Goal: Task Accomplishment & Management: Complete application form

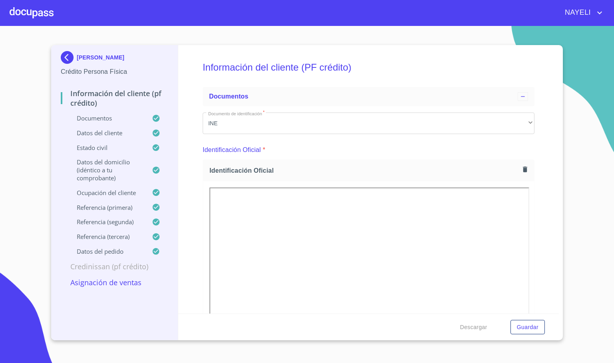
scroll to position [779, 0]
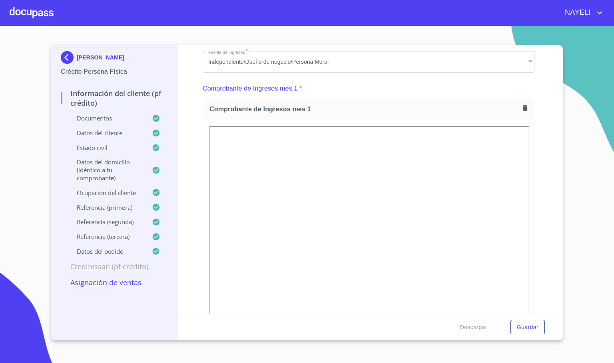
click at [28, 12] on div at bounding box center [32, 13] width 44 height 26
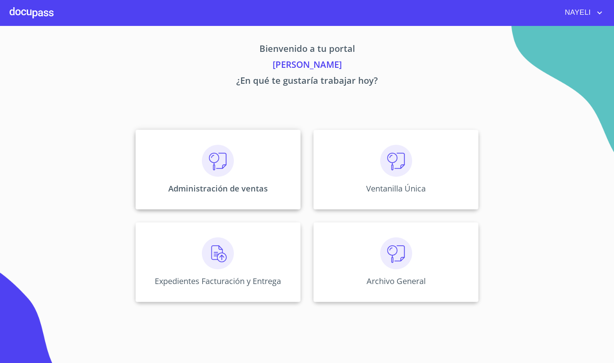
click at [185, 159] on div "Administración de ventas" at bounding box center [217, 170] width 165 height 80
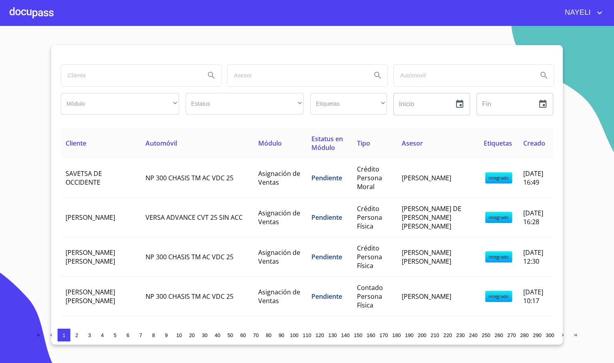
click at [110, 67] on input "search" at bounding box center [129, 76] width 137 height 22
type input "ASESORES"
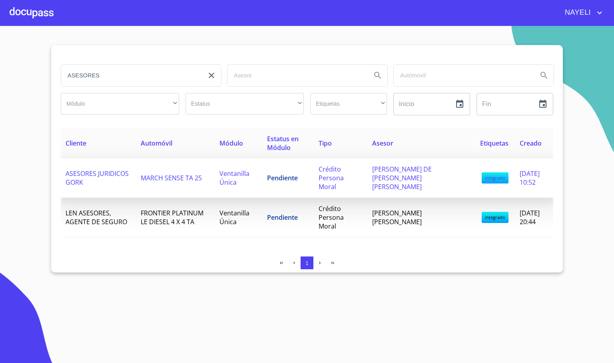
click at [138, 166] on td "MARCH SENSE TA 25" at bounding box center [175, 179] width 79 height 40
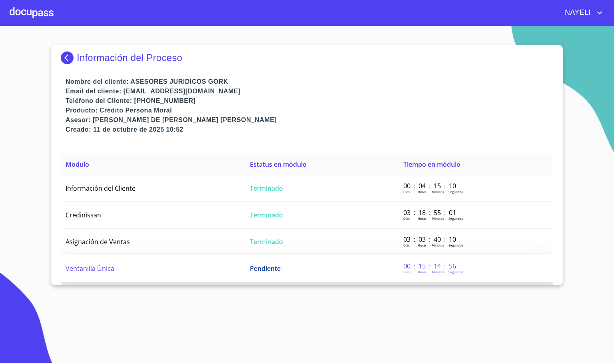
click at [163, 269] on td "Ventanilla Única" at bounding box center [153, 269] width 184 height 27
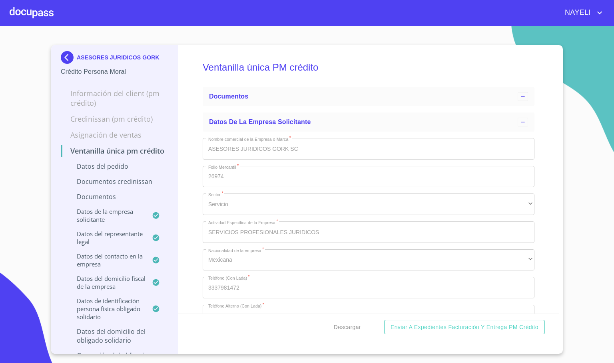
click at [188, 214] on div "Ventanilla única PM crédito Documentos Datos de la empresa solicitante Nombre c…" at bounding box center [368, 179] width 381 height 269
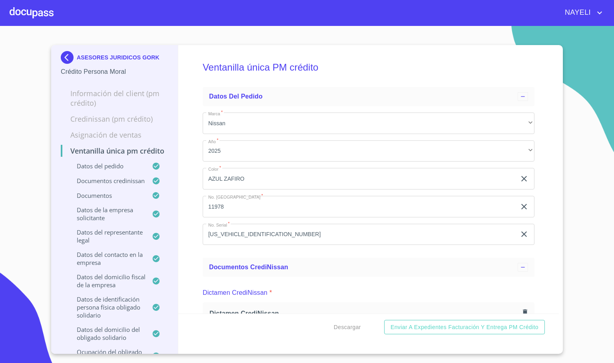
click at [192, 167] on div "Ventanilla única PM crédito Datos del pedido Marca   * Nissan ​ Año   * 2025 ​ …" at bounding box center [368, 179] width 381 height 269
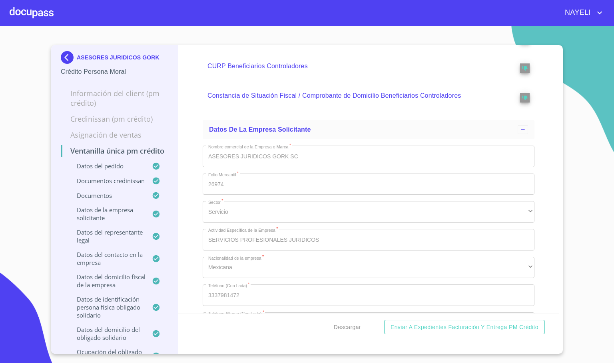
scroll to position [5153, 0]
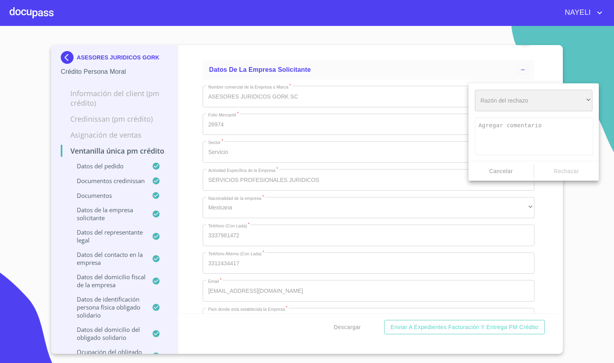
click at [490, 105] on div "​" at bounding box center [533, 101] width 117 height 22
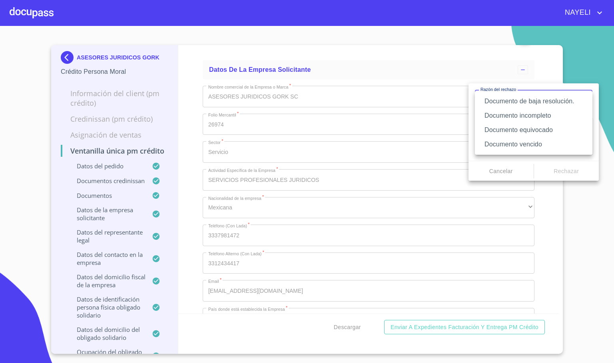
click at [558, 118] on li "Documento incompleto" at bounding box center [533, 116] width 117 height 14
type textarea "Favor de enviar de nuevo documento completo incluyendo todas sus hojas, puede s…"
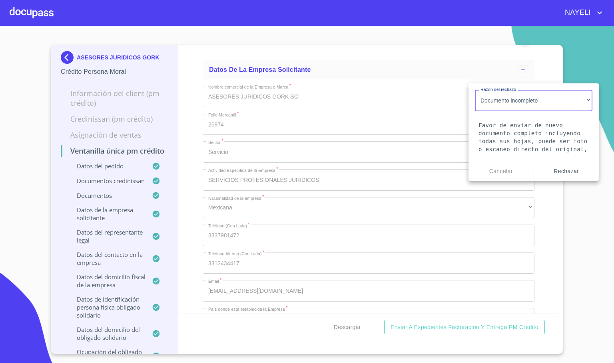
click at [562, 175] on span "Rechazar" at bounding box center [566, 172] width 59 height 10
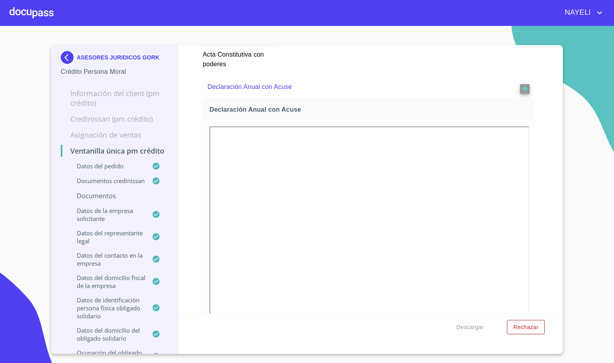
scroll to position [2907, 0]
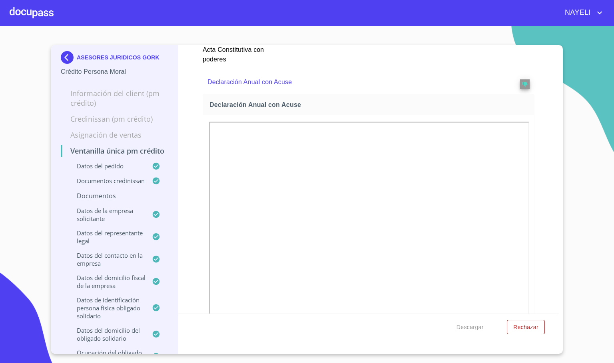
click at [54, 11] on div "NAYELI" at bounding box center [329, 12] width 550 height 13
click at [89, 56] on p "ASESORES JURIDICOS GORK" at bounding box center [118, 57] width 83 height 6
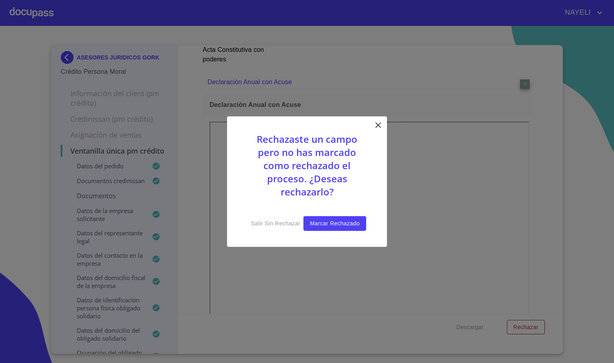
click at [354, 220] on span "Marcar rechazado" at bounding box center [335, 224] width 50 height 10
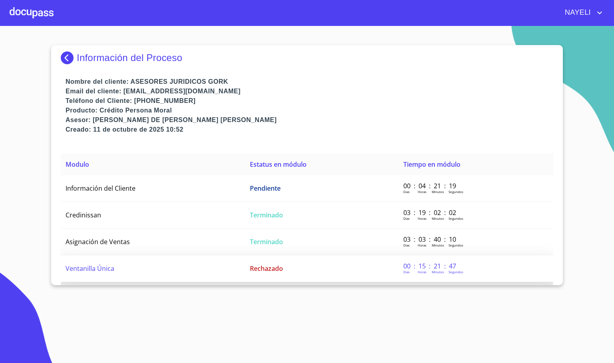
click at [103, 264] on span "Ventanilla Única" at bounding box center [90, 268] width 49 height 9
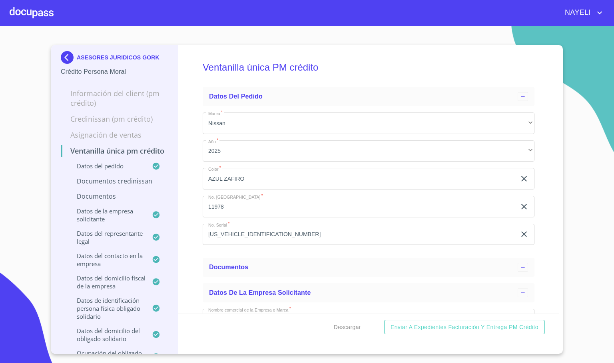
click at [181, 186] on div "Ventanilla única PM crédito Datos del pedido Marca   * Nissan ​ Año   * 2025 ​ …" at bounding box center [368, 179] width 381 height 269
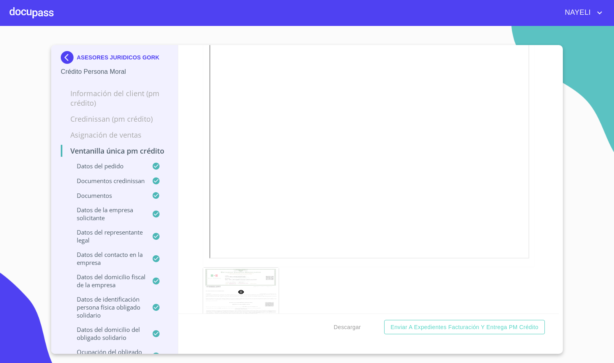
scroll to position [4078, 0]
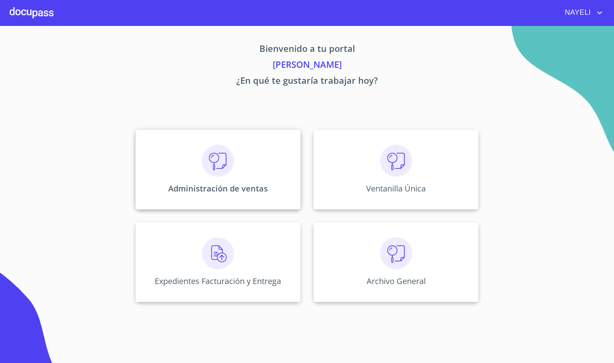
click at [221, 163] on img at bounding box center [218, 161] width 32 height 32
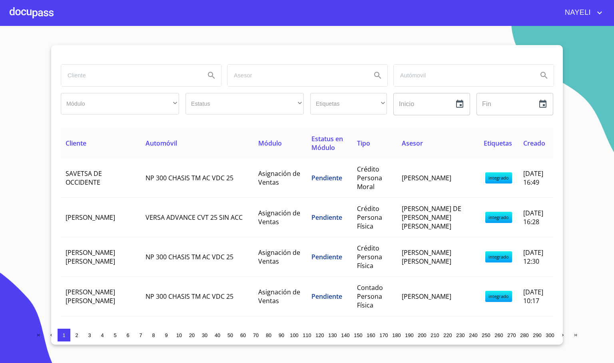
click at [179, 81] on input "search" at bounding box center [129, 76] width 137 height 22
type input "KARELY"
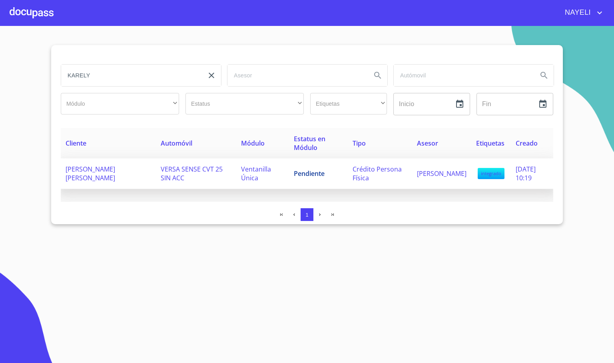
click at [81, 172] on span "KARELY DANIELA MORENO ORNELAS" at bounding box center [91, 174] width 50 height 18
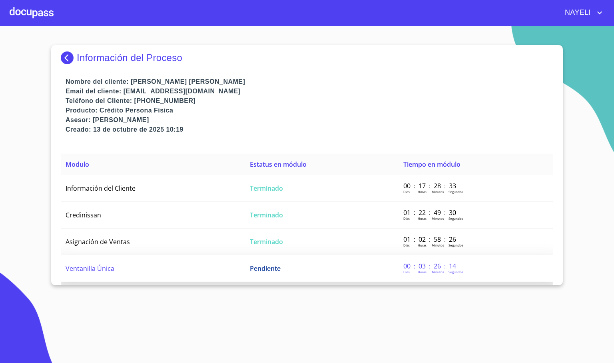
click at [88, 264] on span "Ventanilla Única" at bounding box center [90, 268] width 49 height 9
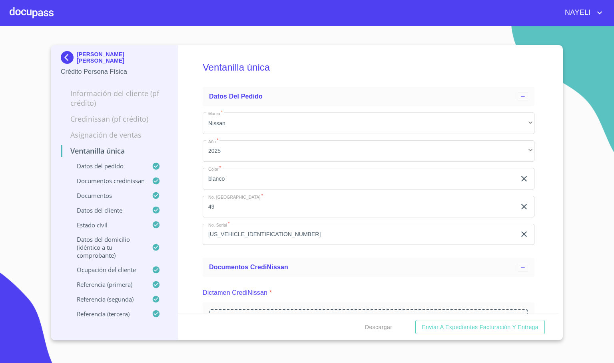
click at [183, 213] on div "Ventanilla única Datos del pedido Marca   * Nissan ​ Año   * 2025 ​ Color   * b…" at bounding box center [368, 179] width 381 height 269
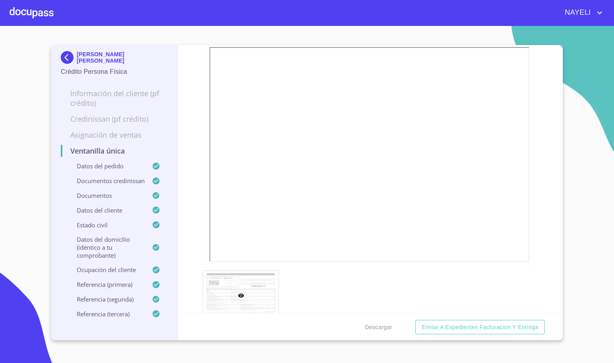
scroll to position [2816, 0]
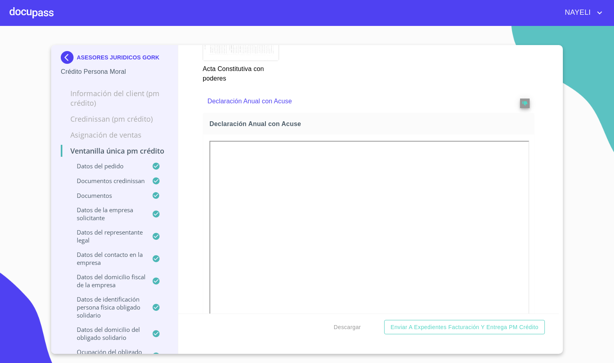
scroll to position [2876, 0]
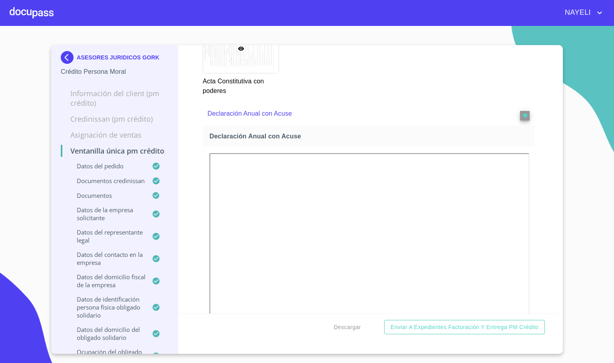
click at [62, 58] on img at bounding box center [69, 57] width 16 height 13
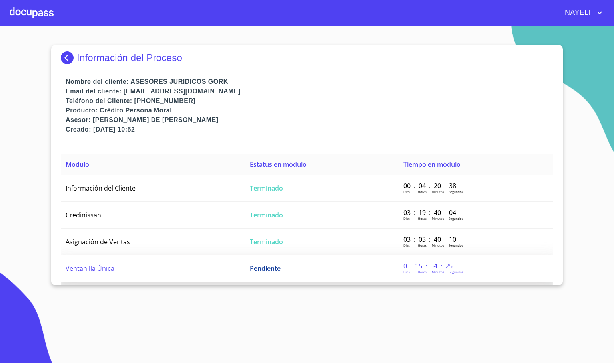
click at [130, 263] on td "Ventanilla Única" at bounding box center [153, 269] width 184 height 27
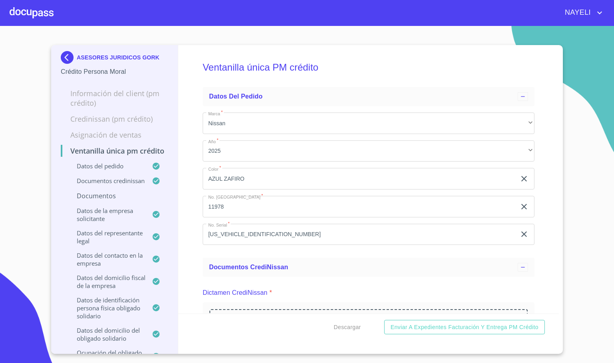
click at [180, 244] on div "Ventanilla única PM crédito Datos del pedido Marca   * Nissan ​ Año   * 2025 ​ …" at bounding box center [368, 179] width 381 height 269
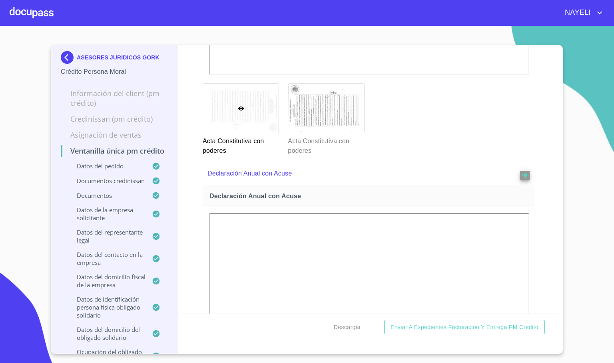
scroll to position [2876, 0]
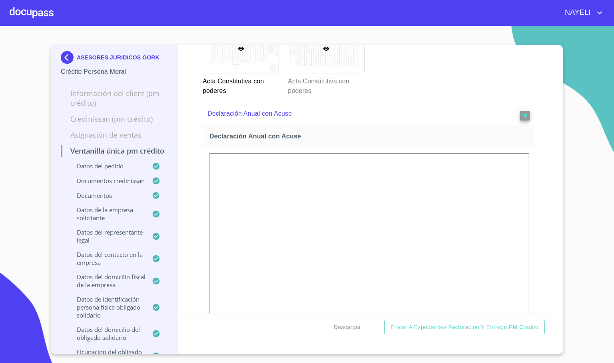
click at [325, 73] on div at bounding box center [325, 48] width 75 height 49
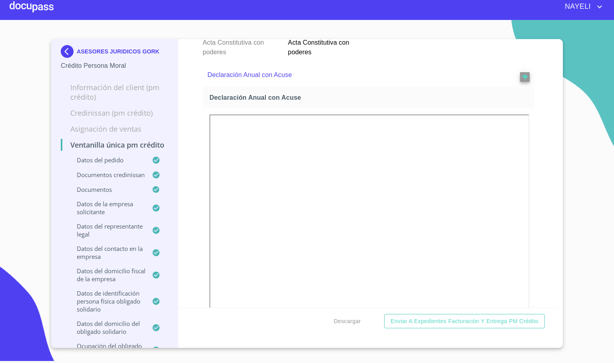
click at [216, 34] on div at bounding box center [240, 9] width 75 height 49
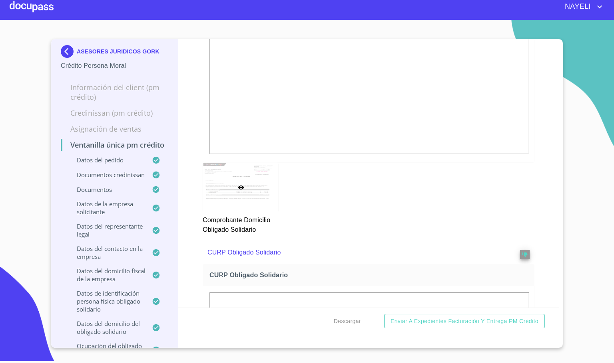
scroll to position [3867, 0]
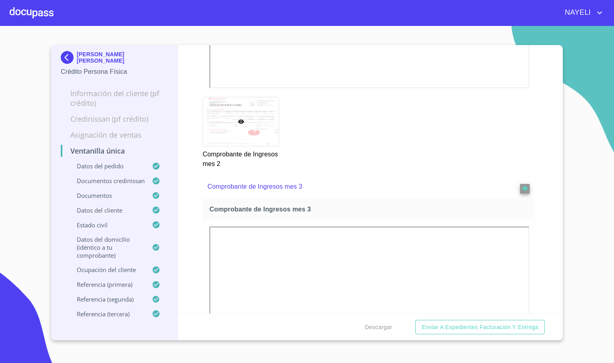
scroll to position [1917, 0]
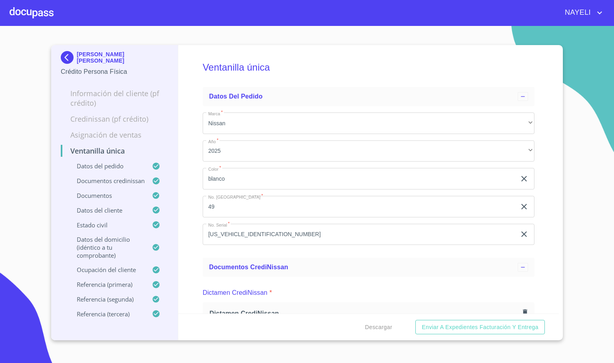
scroll to position [1917, 0]
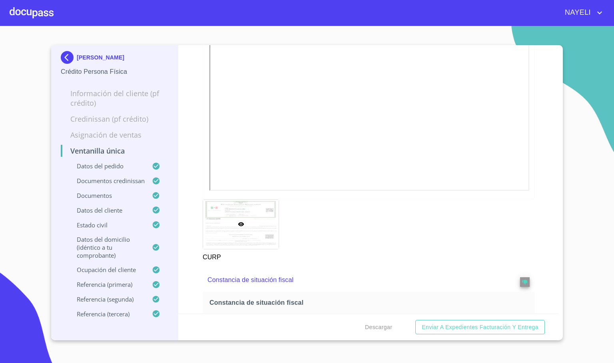
click at [541, 206] on div "Ventanilla única Datos del pedido Marca   * Nissan ​ Año   * 2025 ​ Color   * R…" at bounding box center [368, 179] width 381 height 269
